Goal: Find specific page/section: Find specific page/section

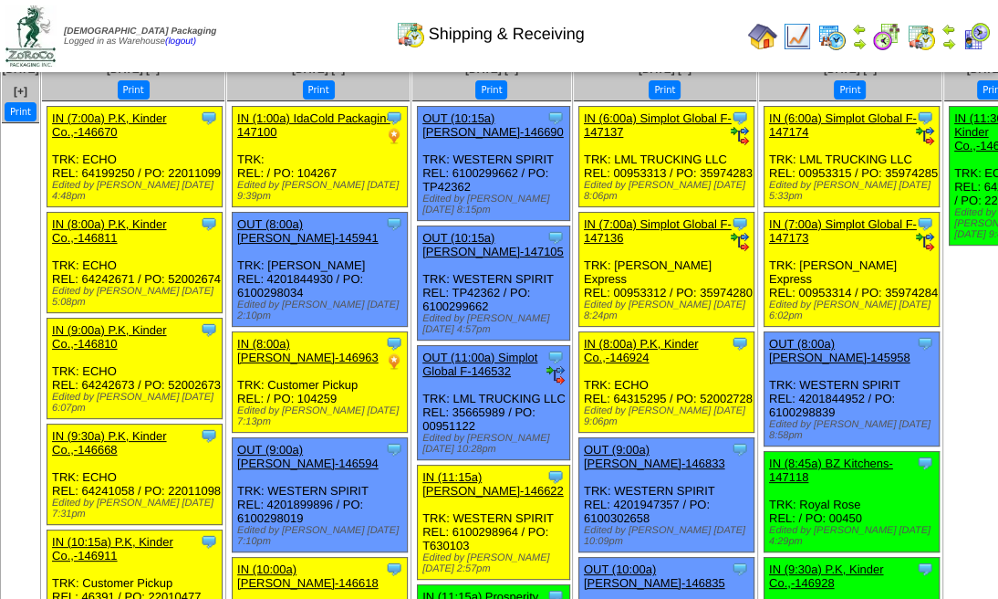
scroll to position [60, 0]
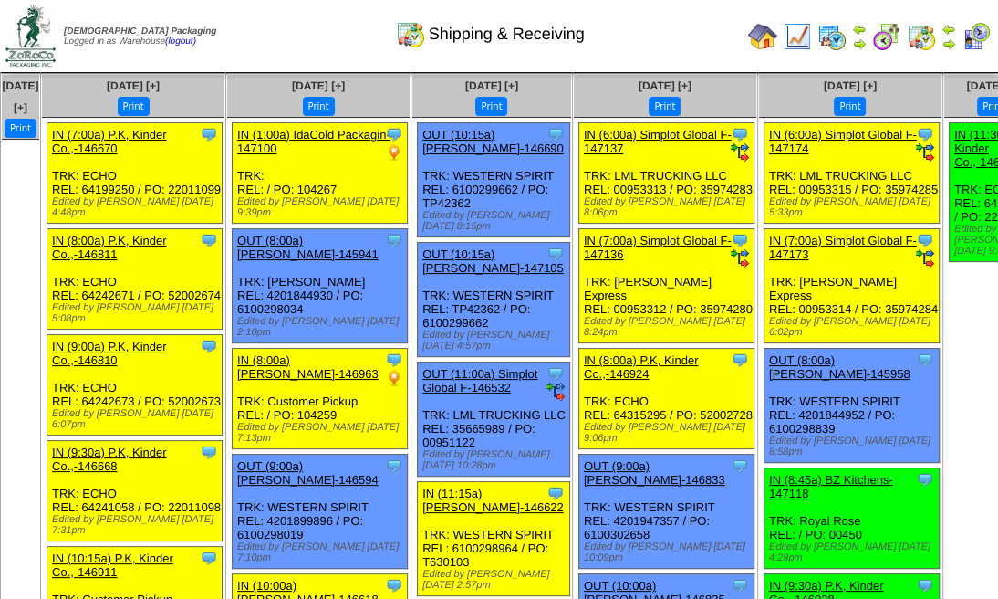
click at [985, 36] on img at bounding box center [976, 36] width 29 height 29
click at [973, 30] on img at bounding box center [976, 36] width 29 height 29
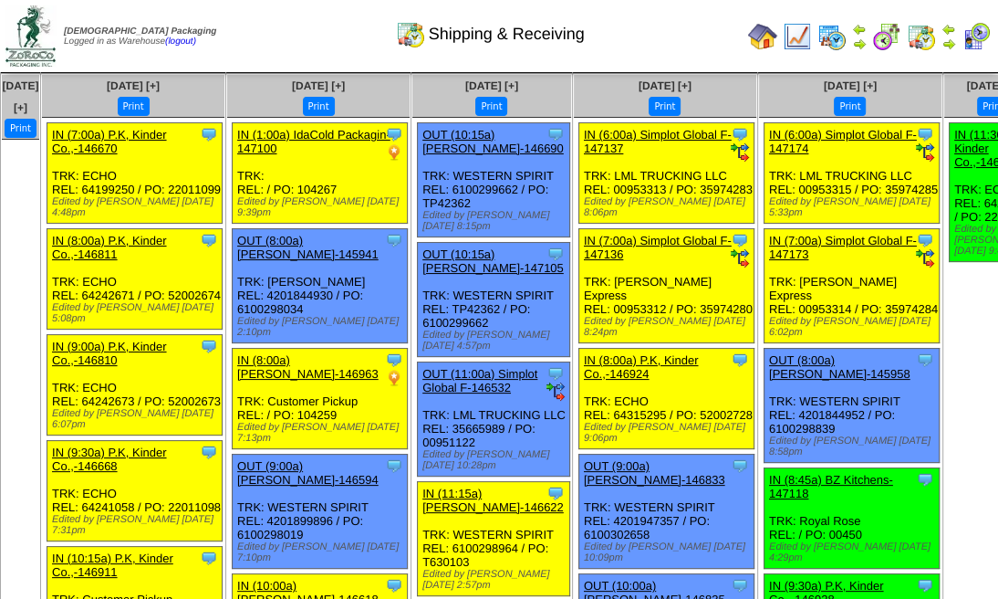
click at [973, 29] on img at bounding box center [976, 36] width 29 height 29
click at [973, 24] on img at bounding box center [976, 36] width 29 height 29
click at [976, 37] on img at bounding box center [976, 36] width 29 height 29
click at [977, 34] on img at bounding box center [976, 36] width 29 height 29
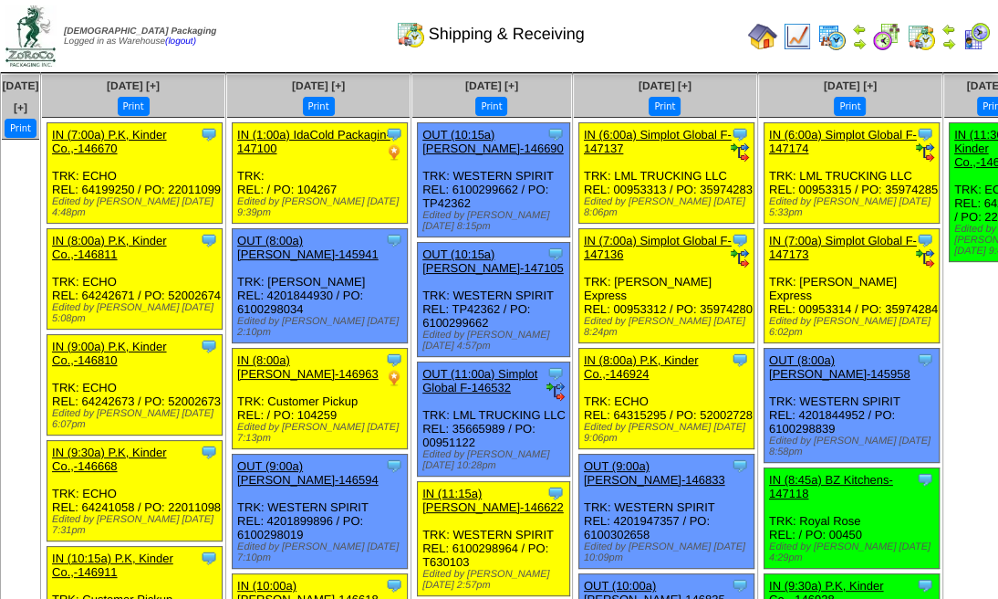
click at [977, 34] on img at bounding box center [976, 36] width 29 height 29
click at [978, 33] on img at bounding box center [976, 36] width 29 height 29
click at [978, 31] on img at bounding box center [976, 36] width 29 height 29
